Goal: Task Accomplishment & Management: Manage account settings

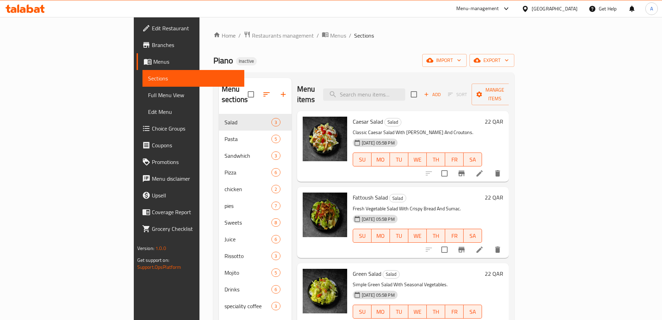
click at [570, 7] on div "Qatar" at bounding box center [555, 9] width 46 height 8
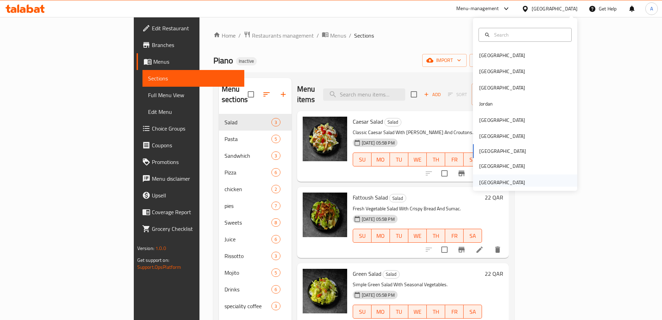
click at [499, 182] on div "[GEOGRAPHIC_DATA]" at bounding box center [502, 182] width 46 height 8
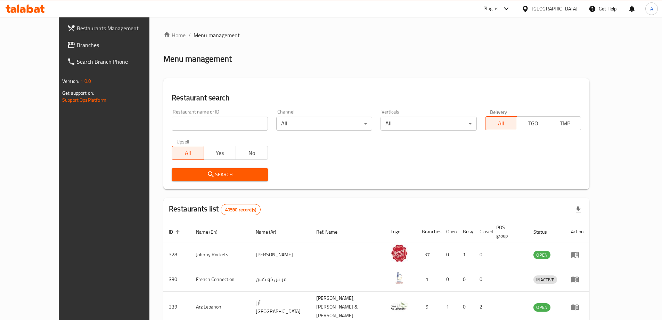
click at [172, 120] on input "search" at bounding box center [220, 123] width 96 height 14
click at [172, 121] on input "search" at bounding box center [220, 123] width 96 height 14
paste input "[PERSON_NAME]"
type input "[PERSON_NAME]"
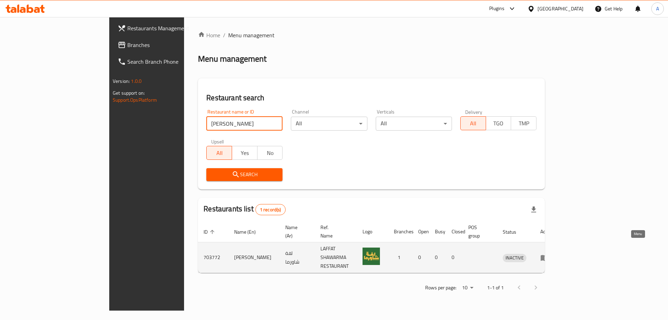
click at [548, 253] on icon "enhanced table" at bounding box center [544, 257] width 8 height 8
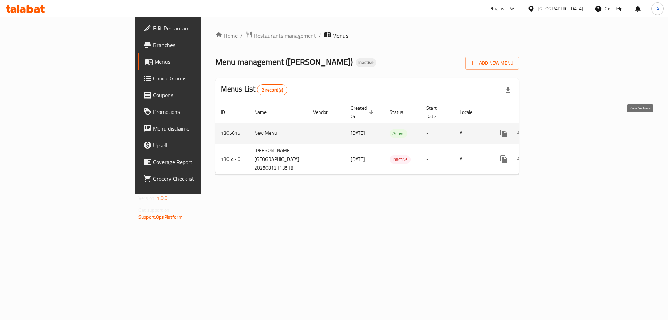
click at [558, 129] on icon "enhanced table" at bounding box center [553, 133] width 8 height 8
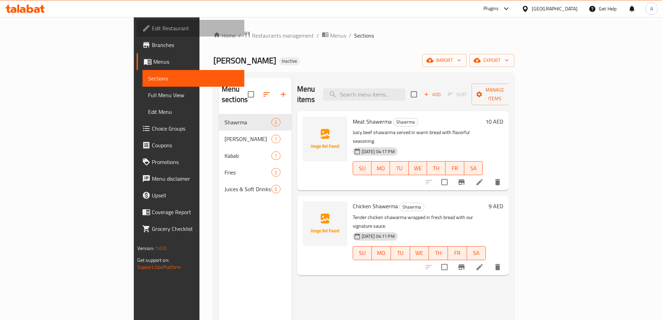
click at [152, 25] on span "Edit Restaurant" at bounding box center [195, 28] width 87 height 8
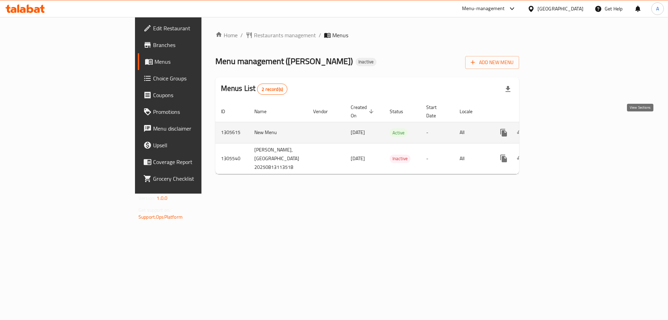
click at [558, 128] on icon "enhanced table" at bounding box center [553, 132] width 8 height 8
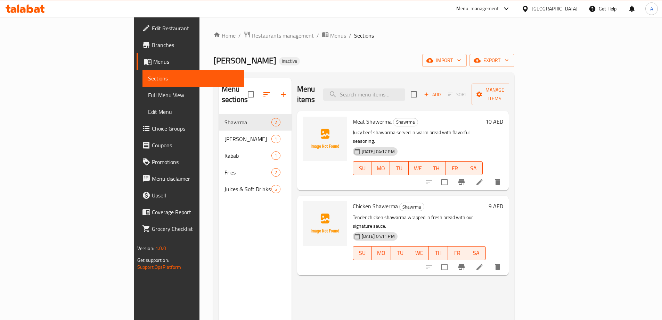
click at [148, 95] on span "Full Menu View" at bounding box center [193, 95] width 91 height 8
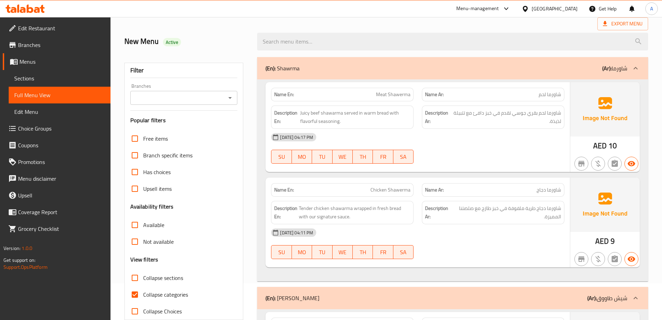
scroll to position [70, 0]
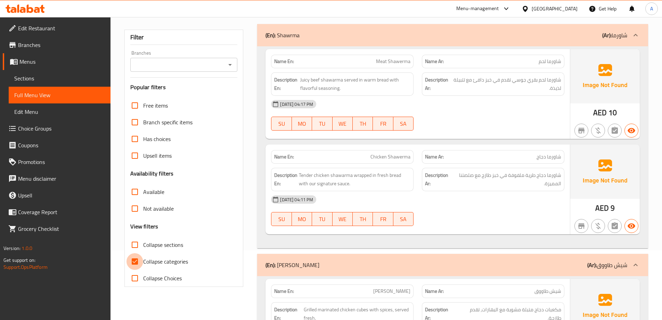
click at [134, 264] on input "Collapse categories" at bounding box center [135, 261] width 17 height 17
checkbox input "false"
click at [508, 197] on div "[DATE] 04:11 PM" at bounding box center [418, 199] width 302 height 17
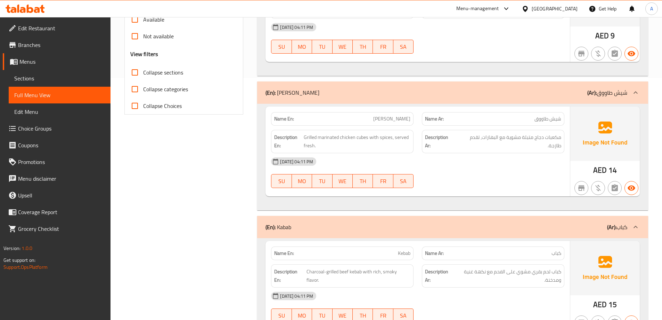
scroll to position [243, 0]
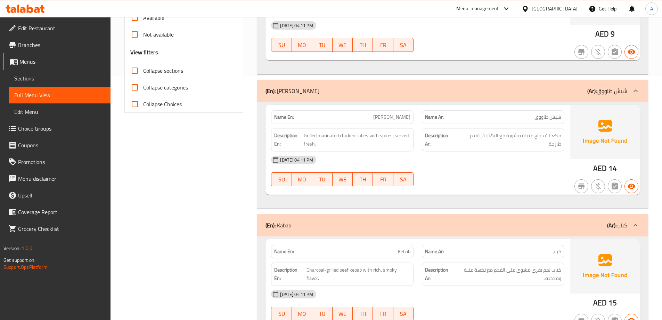
click at [64, 76] on span "Sections" at bounding box center [59, 78] width 91 height 8
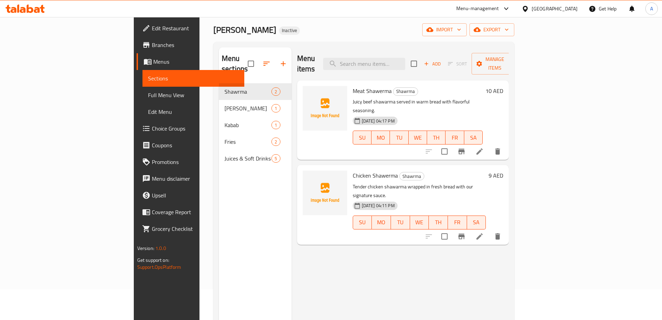
scroll to position [28, 0]
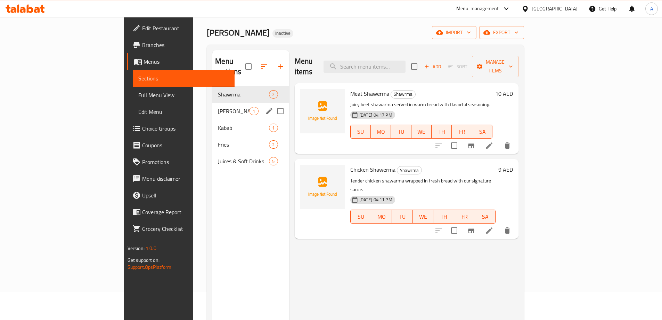
click at [218, 107] on span "[PERSON_NAME]" at bounding box center [234, 111] width 32 height 8
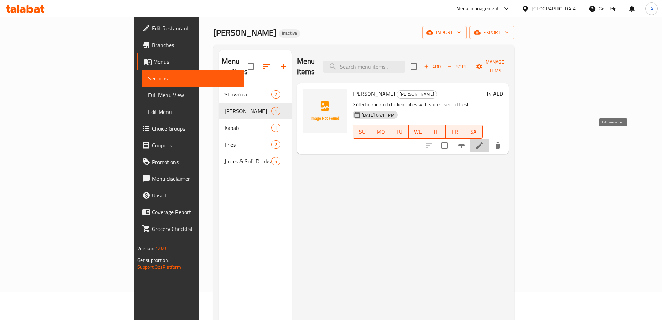
click at [484, 141] on icon at bounding box center [480, 145] width 8 height 8
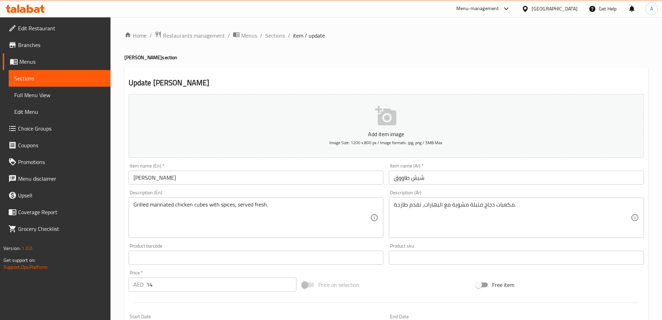
click at [238, 176] on input "[PERSON_NAME]" at bounding box center [256, 177] width 255 height 14
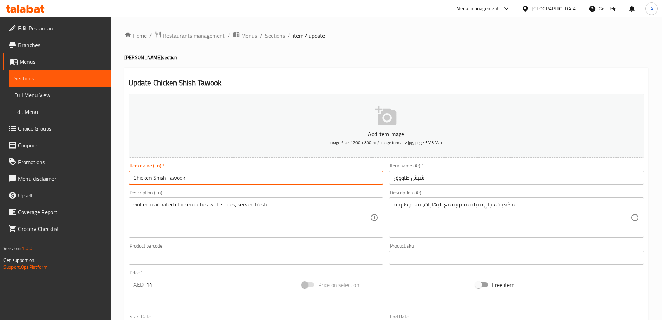
type input "Chicken Shish Tawook"
click at [436, 173] on input "شيش طاووق" at bounding box center [516, 177] width 255 height 14
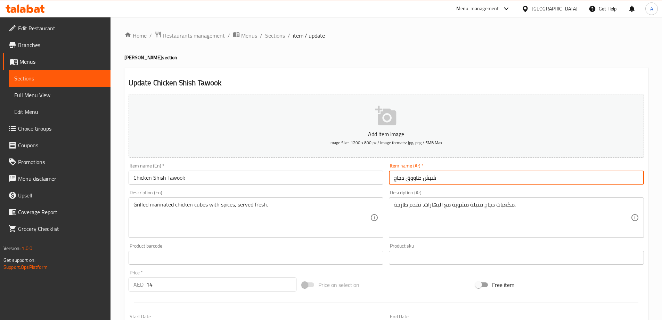
type input "شيش طاووق دجاج"
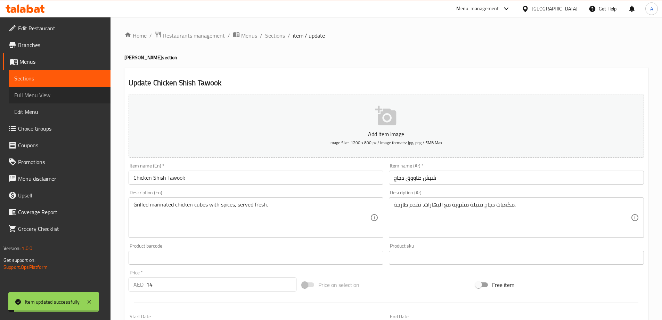
click at [35, 94] on span "Full Menu View" at bounding box center [59, 95] width 91 height 8
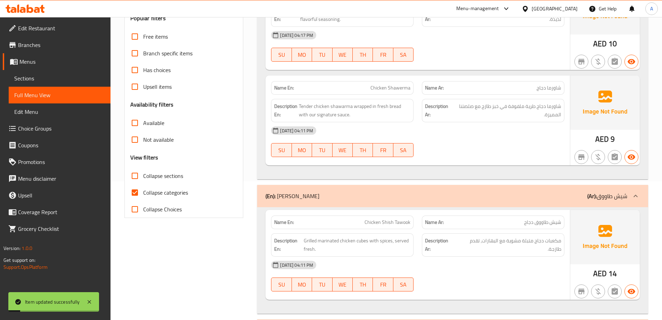
scroll to position [139, 0]
click at [137, 194] on input "Collapse categories" at bounding box center [135, 191] width 17 height 17
checkbox input "false"
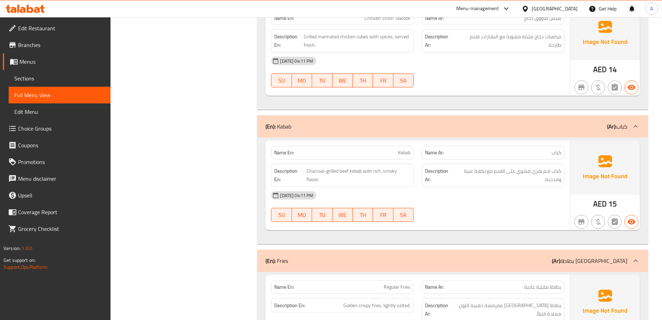
scroll to position [348, 0]
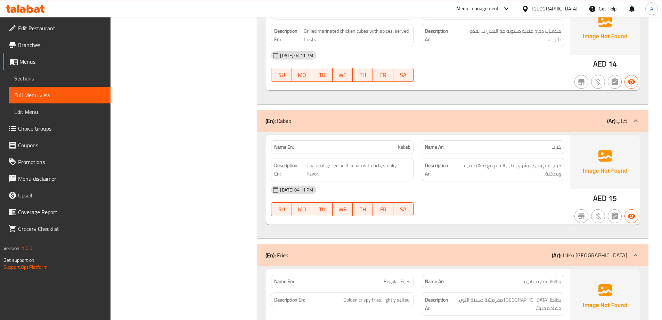
click at [40, 73] on link "Sections" at bounding box center [60, 78] width 102 height 17
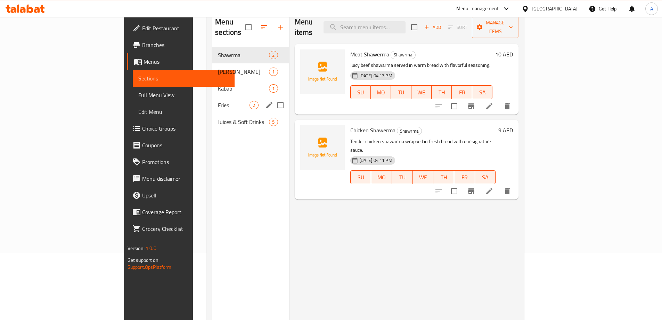
scroll to position [28, 0]
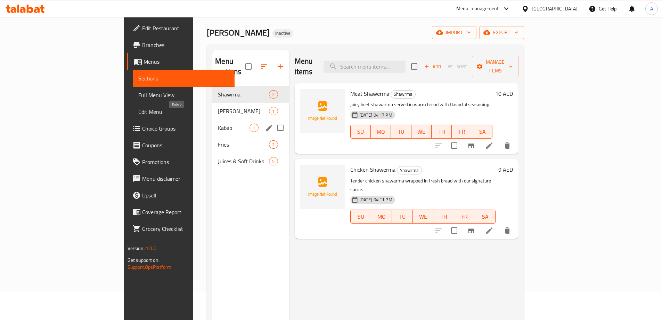
click at [218, 123] on span "Kabab" at bounding box center [234, 127] width 32 height 8
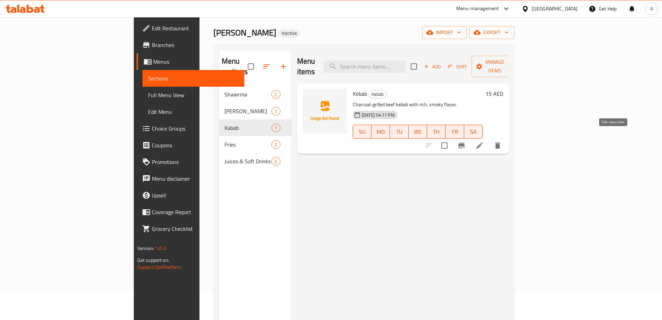
click at [484, 141] on icon at bounding box center [480, 145] width 8 height 8
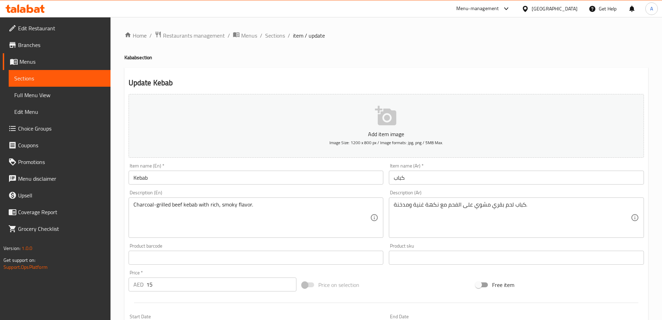
click at [188, 176] on input "Kebab" at bounding box center [256, 177] width 255 height 14
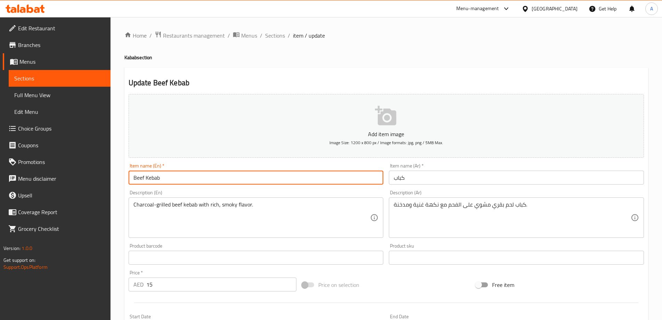
type input "Beef Kebab"
click at [438, 179] on input "كباب" at bounding box center [516, 177] width 255 height 14
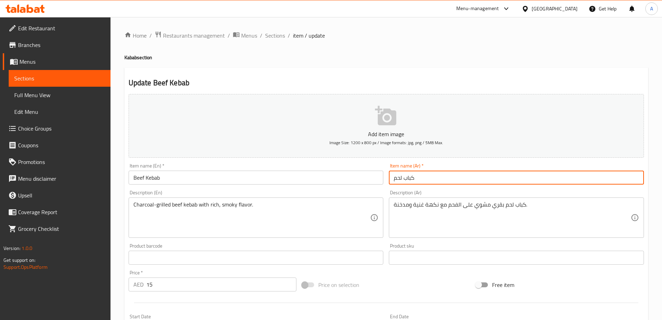
type input "كباب لحم"
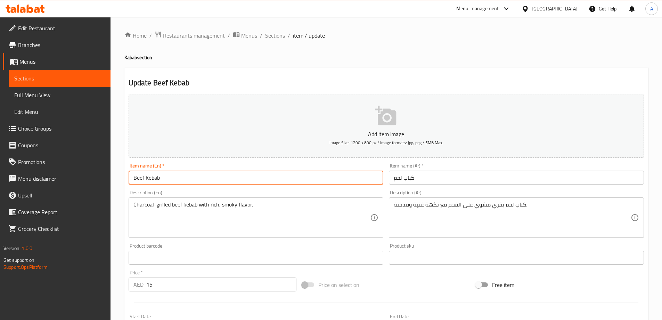
click at [138, 177] on input "Beef Kebab" at bounding box center [256, 177] width 255 height 14
type input "Meat Kebab"
click at [38, 79] on span "Sections" at bounding box center [59, 78] width 91 height 8
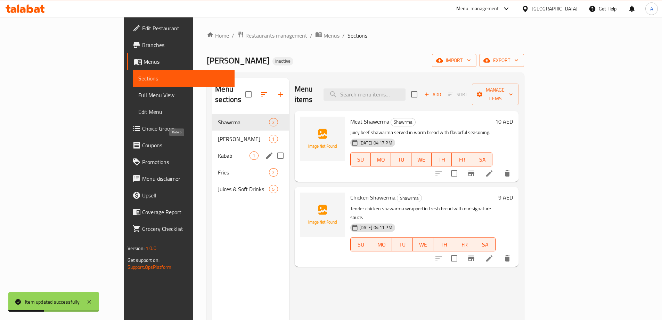
click at [218, 151] on span "Kabab" at bounding box center [234, 155] width 32 height 8
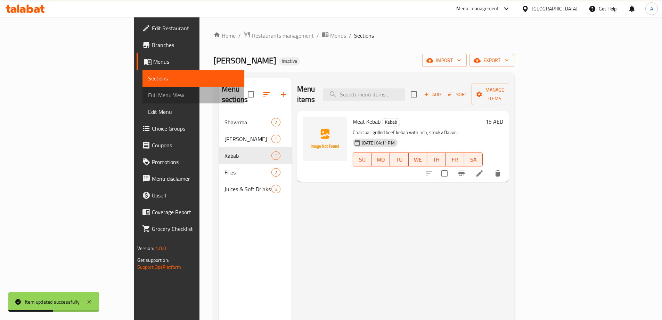
click at [148, 91] on span "Full Menu View" at bounding box center [193, 95] width 91 height 8
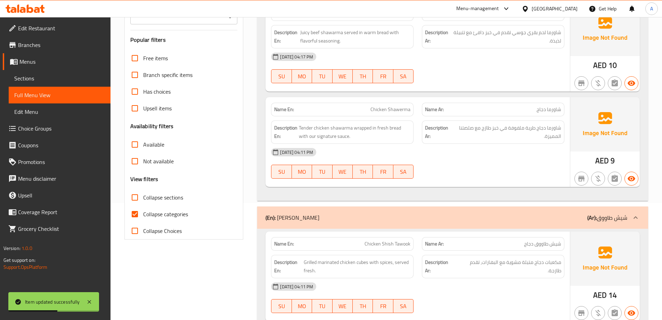
scroll to position [139, 0]
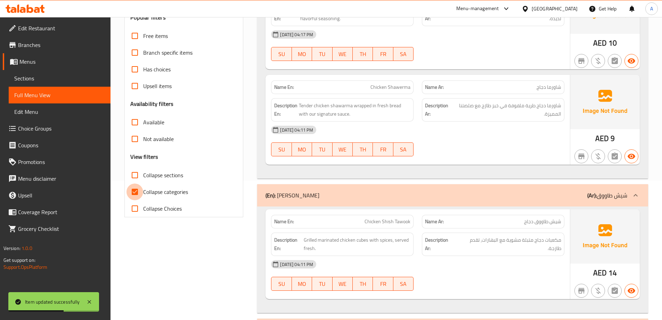
click at [133, 191] on input "Collapse categories" at bounding box center [135, 191] width 17 height 17
checkbox input "false"
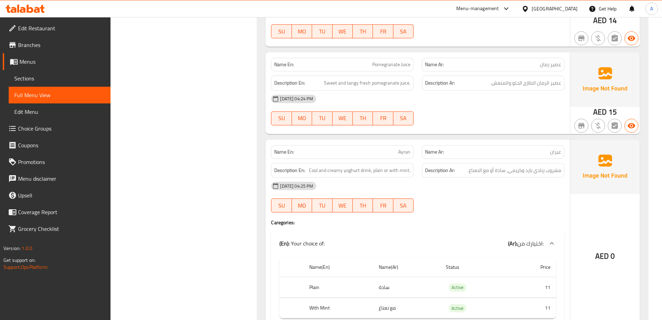
scroll to position [881, 0]
click at [401, 148] on span "Ayran" at bounding box center [404, 151] width 12 height 7
copy span "Ayran"
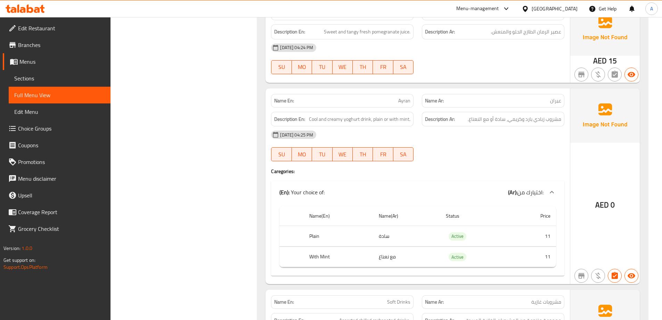
scroll to position [916, 0]
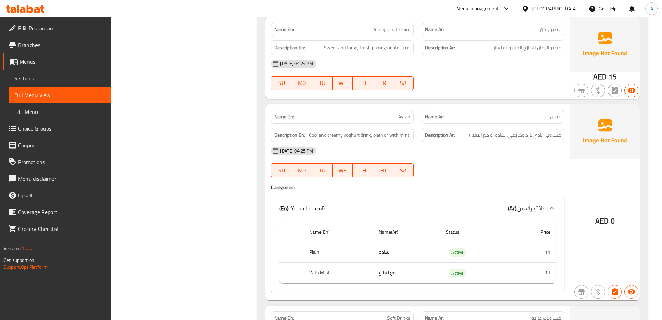
click at [31, 79] on span "Sections" at bounding box center [59, 78] width 91 height 8
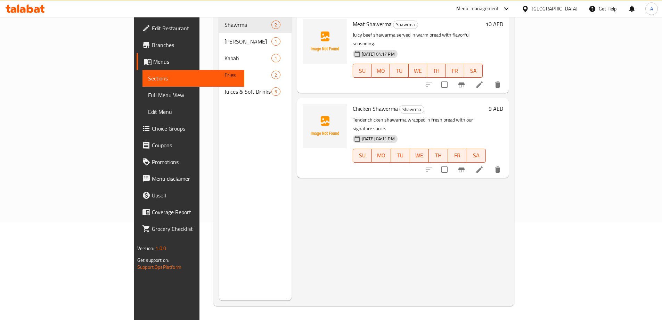
scroll to position [97, 0]
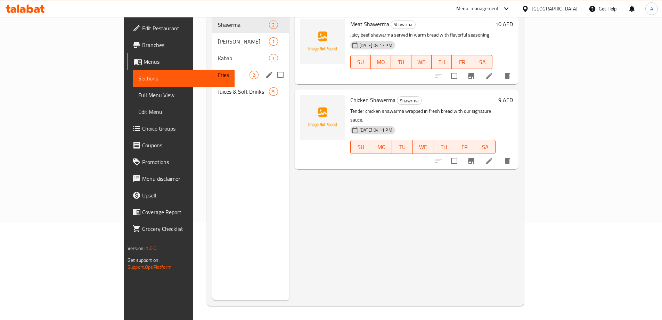
click at [218, 71] on span "Fries" at bounding box center [234, 75] width 32 height 8
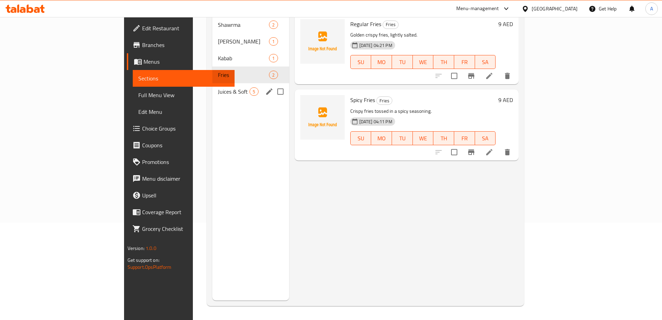
click at [218, 87] on span "Juices & Soft Drinks" at bounding box center [234, 91] width 32 height 8
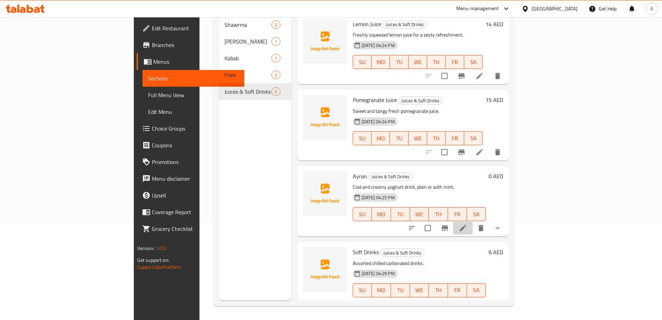
click at [473, 221] on li at bounding box center [462, 227] width 19 height 13
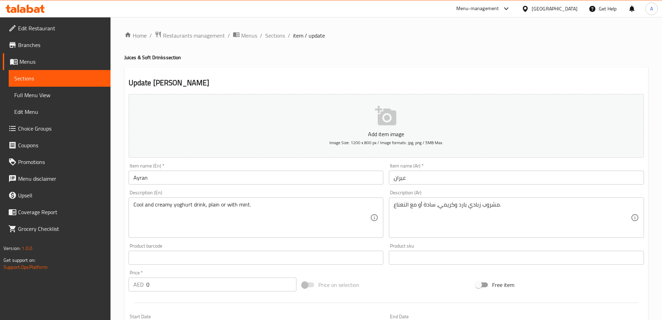
click at [178, 181] on input "Ayran" at bounding box center [256, 177] width 255 height 14
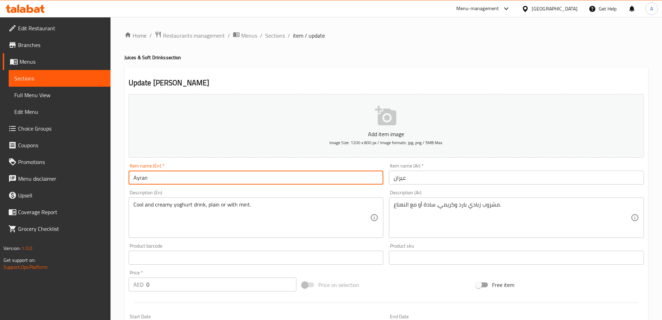
click at [178, 181] on input "Ayran" at bounding box center [256, 177] width 255 height 14
type input "Laban"
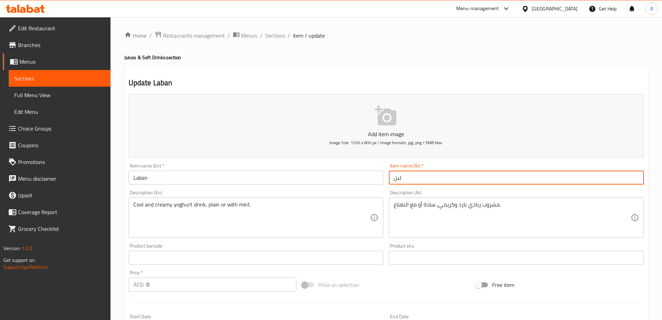
type input "لبن"
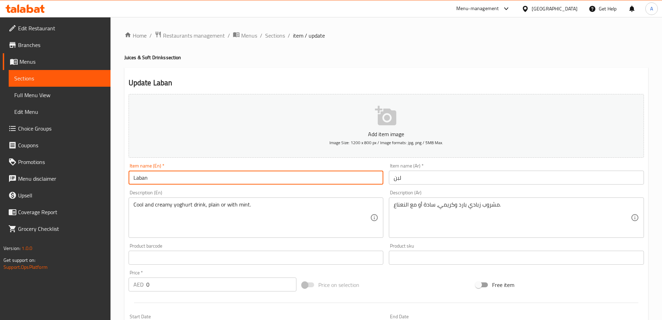
click at [188, 177] on input "Laban" at bounding box center [256, 177] width 255 height 14
click at [50, 94] on span "Full Menu View" at bounding box center [59, 95] width 91 height 8
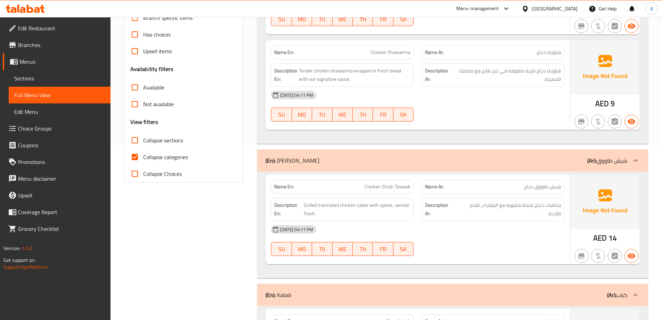
click at [152, 147] on label "Collapse sections" at bounding box center [155, 140] width 57 height 17
click at [143, 147] on input "Collapse sections" at bounding box center [135, 140] width 17 height 17
checkbox input "true"
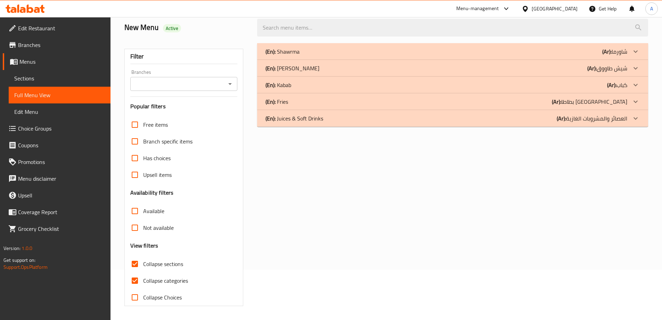
scroll to position [50, 0]
click at [139, 282] on input "Collapse categories" at bounding box center [135, 280] width 17 height 17
checkbox input "false"
click at [148, 266] on span "Collapse sections" at bounding box center [163, 263] width 40 height 8
click at [143, 266] on input "Collapse sections" at bounding box center [135, 263] width 17 height 17
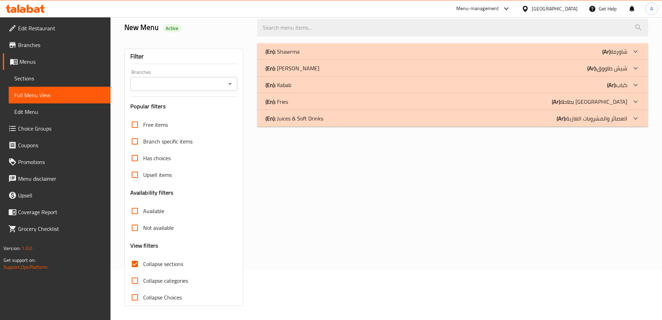
checkbox input "false"
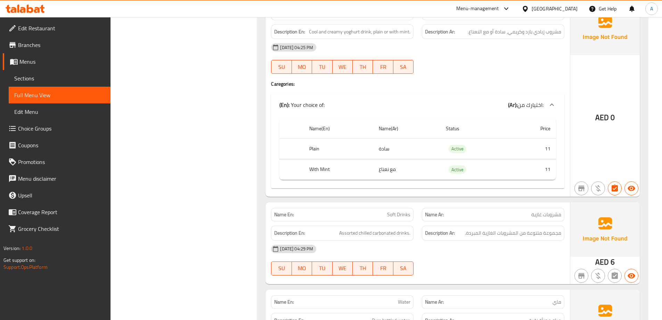
scroll to position [1090, 0]
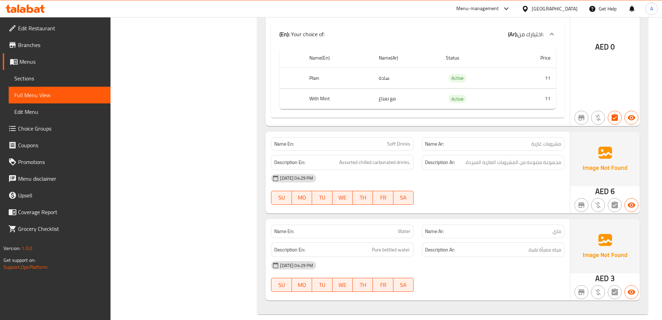
click at [381, 158] on span "Assorted chilled carbonated drinks." at bounding box center [374, 162] width 71 height 9
copy span "Assorted chilled carbonated drinks."
click at [549, 184] on div "13-08-2025 04:29 PM SU MO TU WE TH FR SA" at bounding box center [418, 189] width 302 height 39
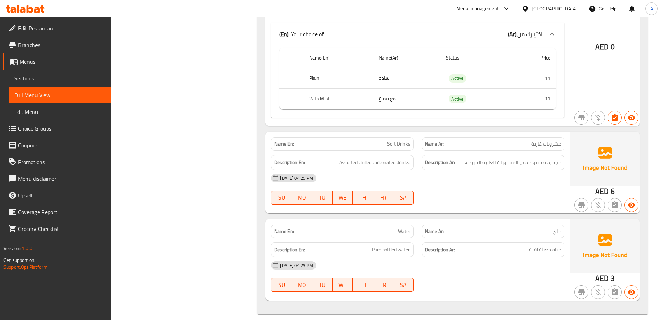
click at [385, 158] on span "Assorted chilled carbonated drinks." at bounding box center [374, 162] width 71 height 9
copy span "Assorted chilled carbonated drinks."
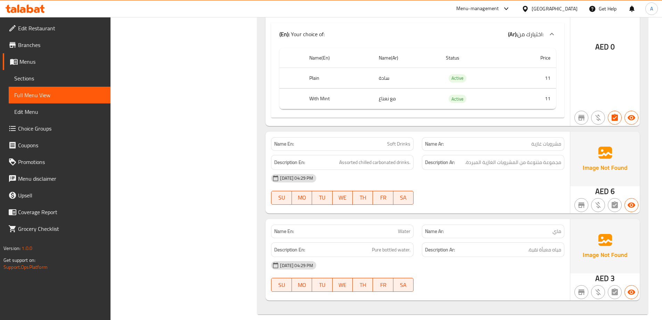
click at [490, 170] on div "13-08-2025 04:29 PM" at bounding box center [418, 178] width 302 height 17
click at [390, 140] on span "Soft Drinks" at bounding box center [398, 143] width 23 height 7
click at [391, 158] on span "Assorted chilled carbonated drinks." at bounding box center [374, 162] width 71 height 9
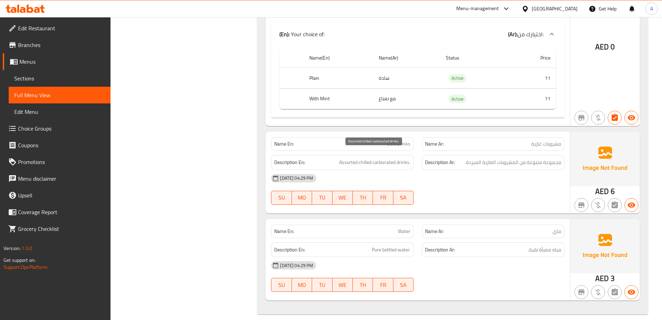
click at [369, 158] on span "Assorted chilled carbonated drinks." at bounding box center [374, 162] width 71 height 9
copy span "chilled"
click at [492, 200] on div at bounding box center [493, 204] width 151 height 8
click at [406, 140] on span "Soft Drinks" at bounding box center [398, 143] width 23 height 7
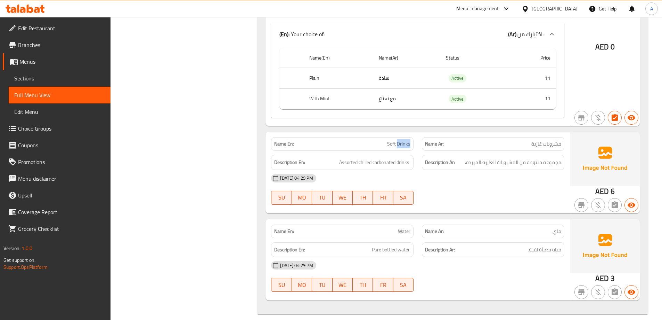
click at [406, 140] on span "Soft Drinks" at bounding box center [398, 143] width 23 height 7
copy span "Soft Drinks"
click at [41, 72] on link "Sections" at bounding box center [60, 78] width 102 height 17
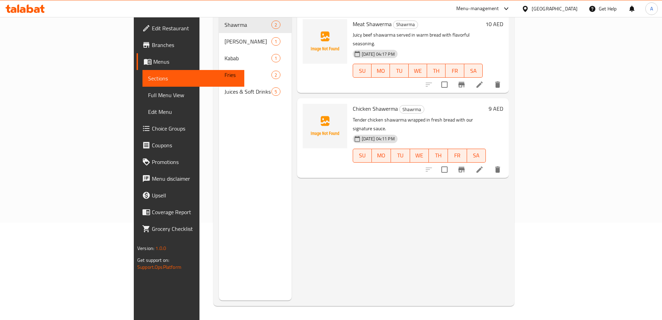
scroll to position [97, 0]
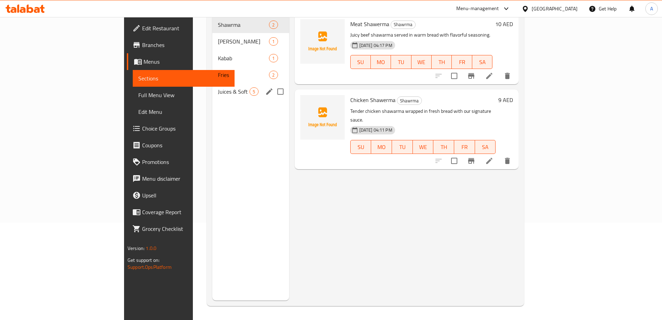
click at [212, 83] on div "Juices & Soft Drinks 5" at bounding box center [250, 91] width 76 height 17
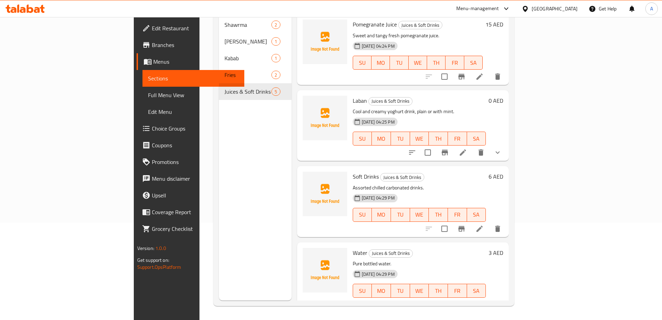
scroll to position [78, 0]
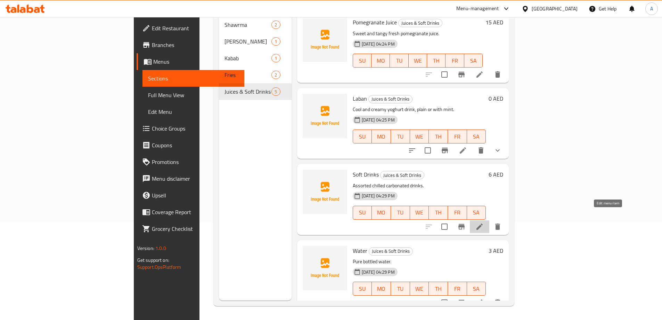
click at [483, 223] on icon at bounding box center [480, 226] width 6 height 6
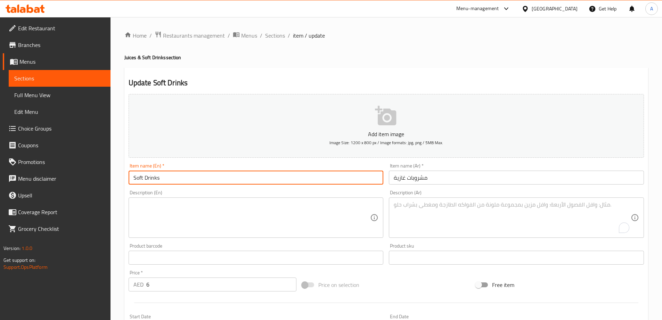
click at [232, 179] on input "Soft Drinks" at bounding box center [256, 177] width 255 height 14
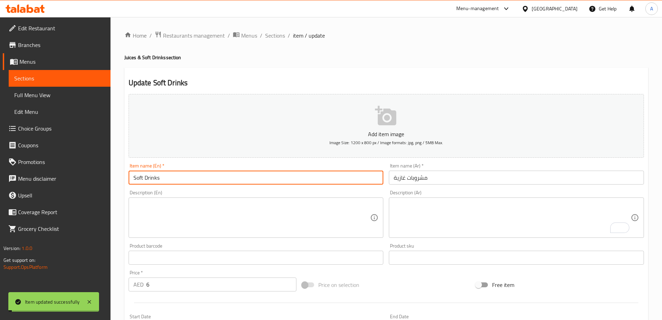
click at [64, 88] on link "Full Menu View" at bounding box center [60, 95] width 102 height 17
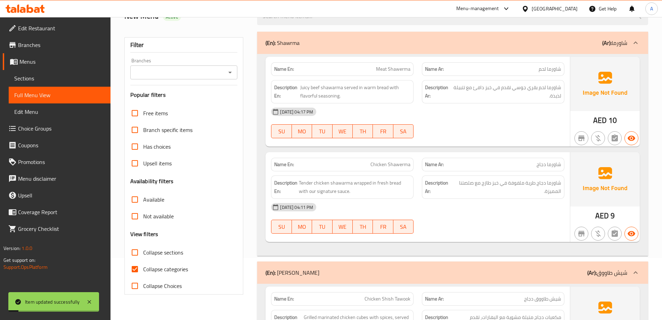
scroll to position [139, 0]
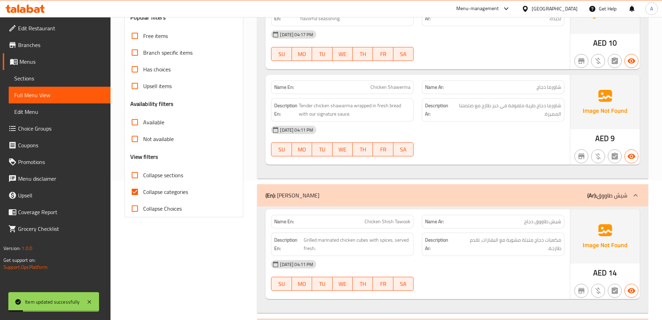
click at [144, 190] on span "Collapse categories" at bounding box center [165, 191] width 45 height 8
click at [143, 190] on input "Collapse categories" at bounding box center [135, 191] width 17 height 17
checkbox input "false"
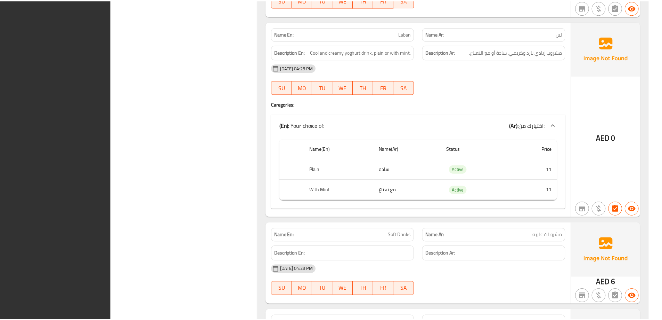
scroll to position [1090, 0]
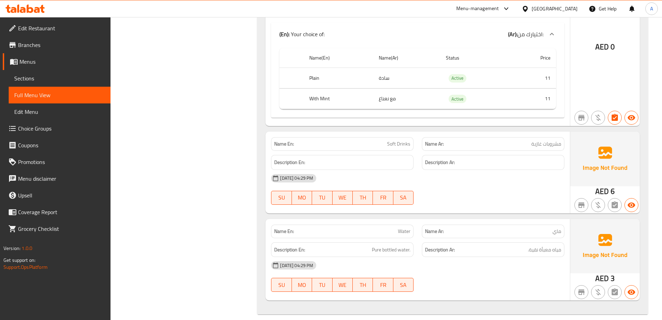
drag, startPoint x: 407, startPoint y: 241, endPoint x: 410, endPoint y: 238, distance: 3.9
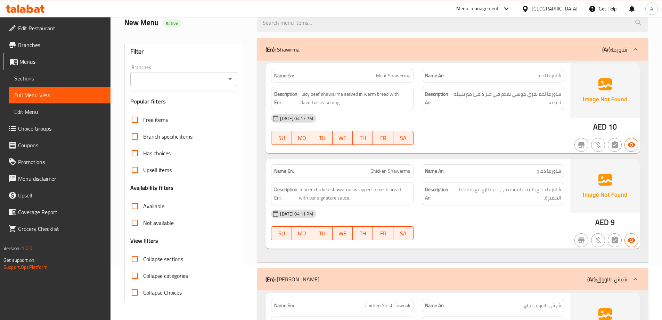
scroll to position [139, 0]
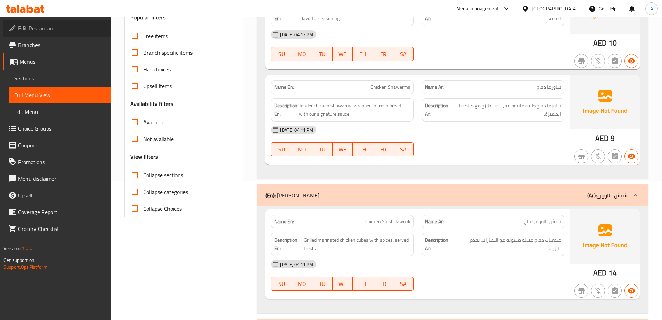
click at [55, 32] on span "Edit Restaurant" at bounding box center [61, 28] width 87 height 8
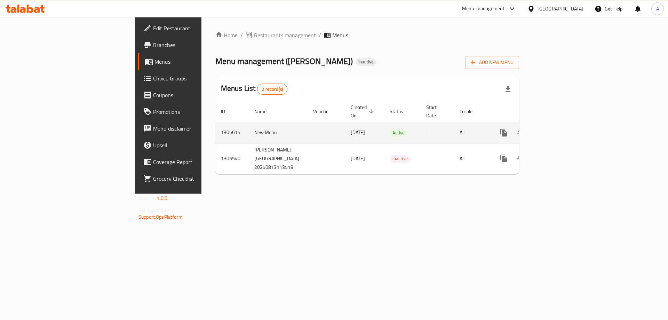
click at [558, 128] on icon "enhanced table" at bounding box center [553, 132] width 8 height 8
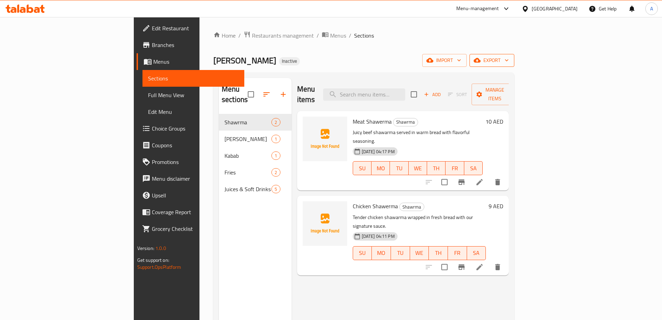
click at [515, 54] on div "Home / Restaurants management / Menus / Sections Laffat Shawarma Inactive impor…" at bounding box center [363, 217] width 301 height 372
click at [509, 62] on span "export" at bounding box center [492, 60] width 34 height 9
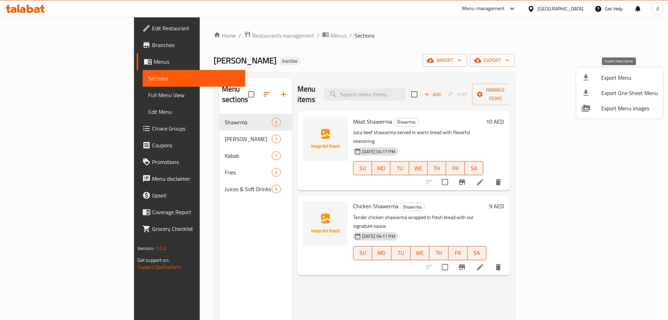
click at [580, 84] on li "Export Menu" at bounding box center [619, 77] width 87 height 15
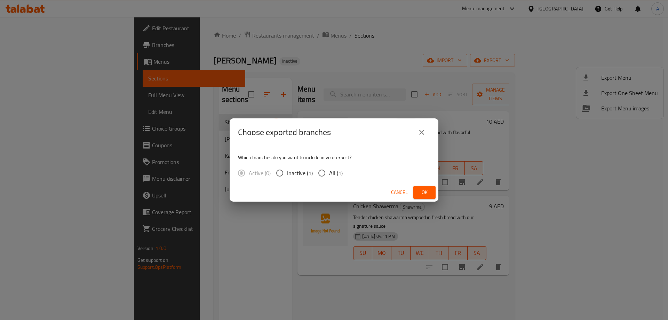
click at [323, 172] on input "All (1)" at bounding box center [321, 172] width 15 height 15
radio input "true"
click at [425, 189] on span "Ok" at bounding box center [424, 192] width 11 height 9
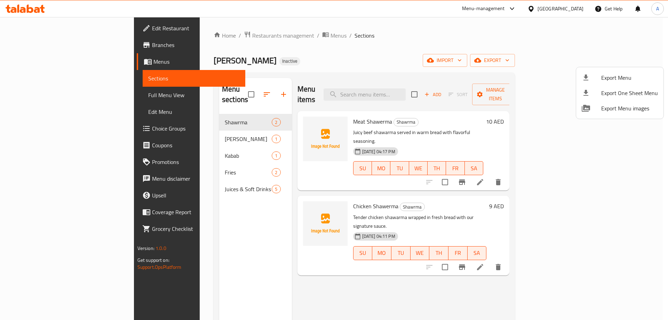
click at [28, 26] on div at bounding box center [334, 160] width 668 height 320
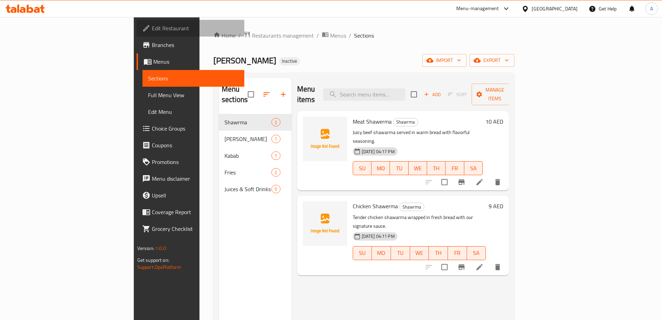
click at [152, 26] on span "Edit Restaurant" at bounding box center [195, 28] width 87 height 8
